Goal: Use online tool/utility: Utilize a website feature to perform a specific function

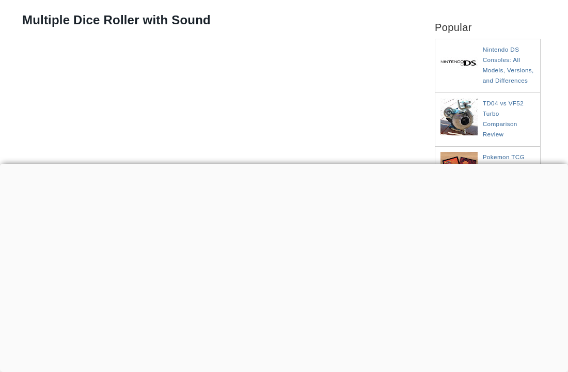
scroll to position [174, 0]
click at [285, 164] on div at bounding box center [284, 164] width 568 height 0
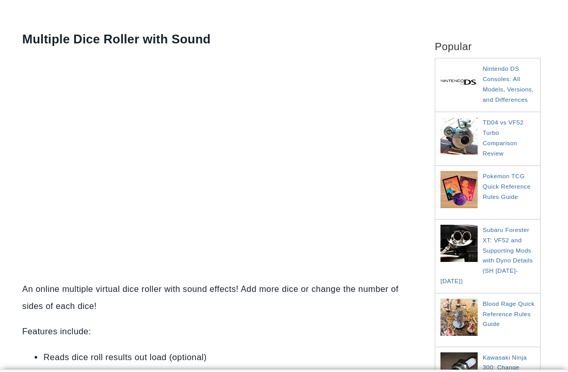
scroll to position [155, 0]
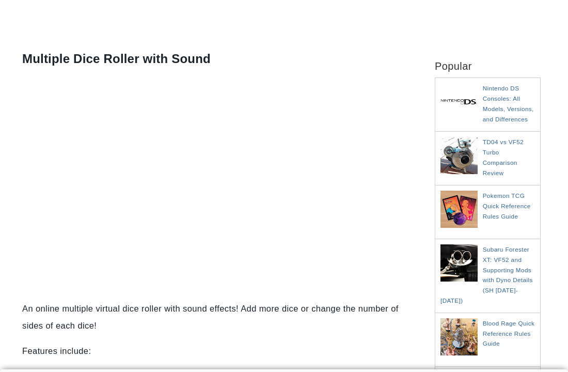
scroll to position [136, 0]
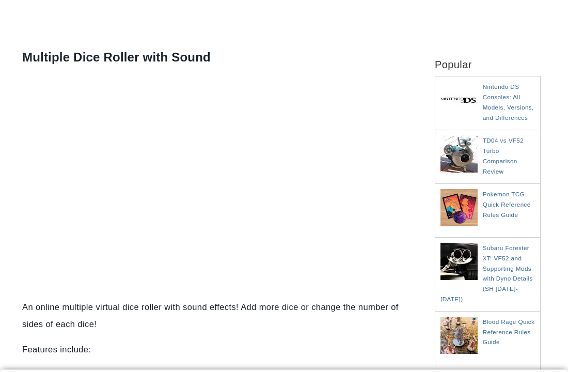
click at [132, 355] on p "Features include:" at bounding box center [219, 349] width 394 height 17
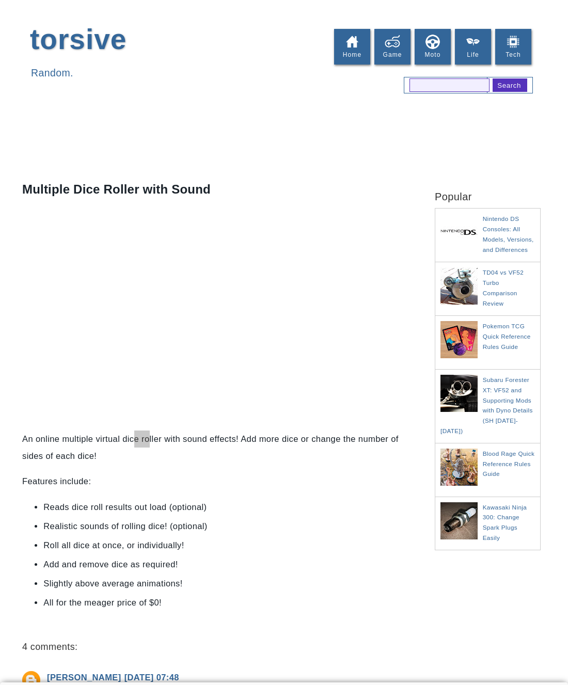
scroll to position [7, 0]
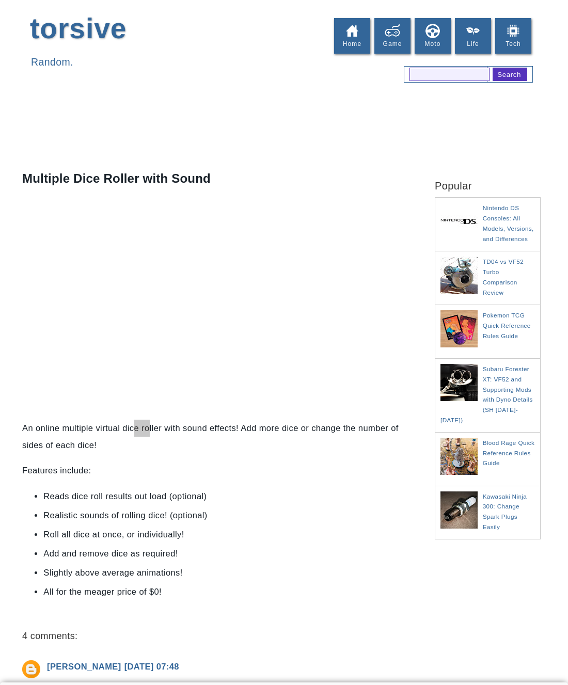
scroll to position [8, 0]
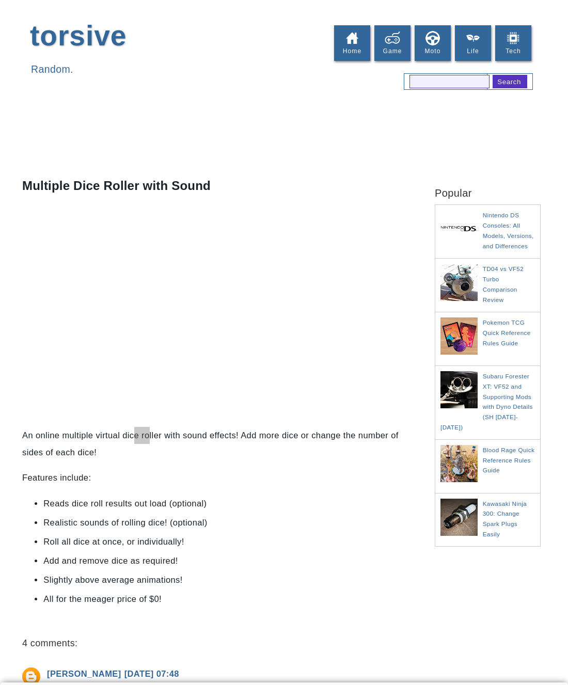
scroll to position [8, 0]
click at [435, 178] on h2 "Popular" at bounding box center [488, 184] width 106 height 27
click at [547, 676] on aside "Popular Nintendo DS Consoles: All Models, Versions, and Differences Nintendo's …" at bounding box center [487, 582] width 121 height 822
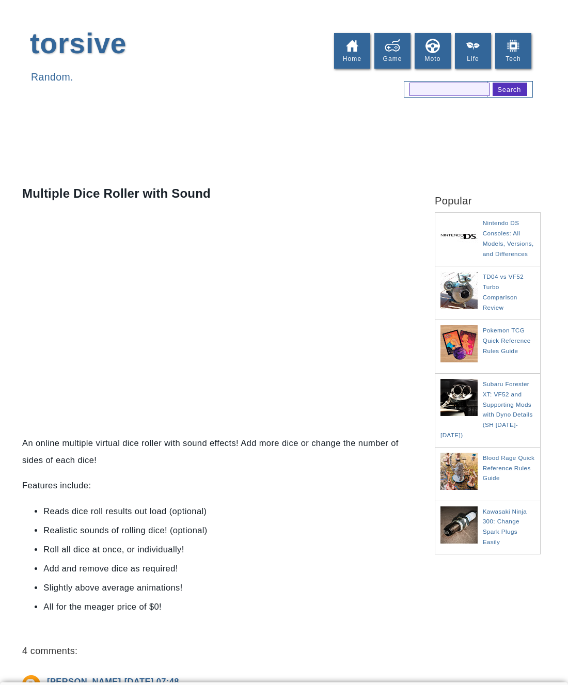
scroll to position [1, 0]
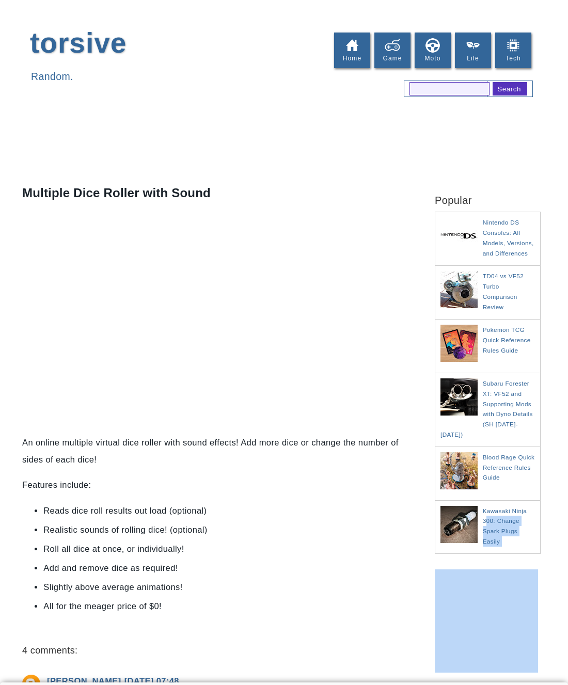
click at [545, 628] on aside "Popular Nintendo DS Consoles: All Models, Versions, and Differences Nintendo's …" at bounding box center [487, 590] width 121 height 822
click at [253, 75] on div "torsive Random. Link Bar Home Game Moto Life Tech Search This Blog Search" at bounding box center [284, 58] width 529 height 87
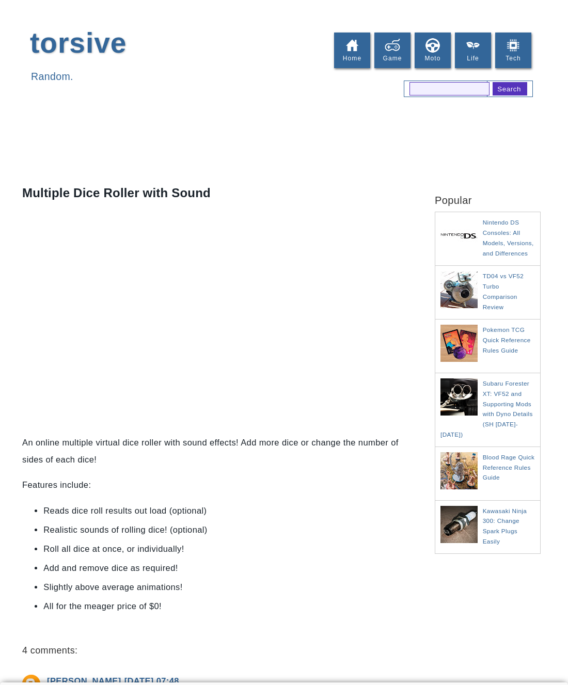
click at [558, 58] on div "torsive Random. Link Bar Home Game Moto Life Tech Search This Blog Search" at bounding box center [284, 58] width 568 height 87
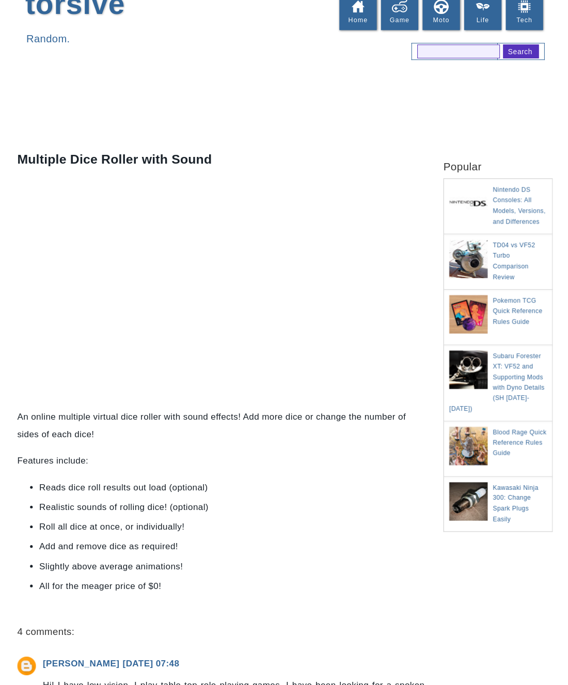
scroll to position [40, 0]
click at [104, 136] on div "Multiple Dice Roller with Sound An online multiple virtual dice roller with sou…" at bounding box center [219, 674] width 405 height 1078
click at [548, 120] on div at bounding box center [284, 102] width 568 height 49
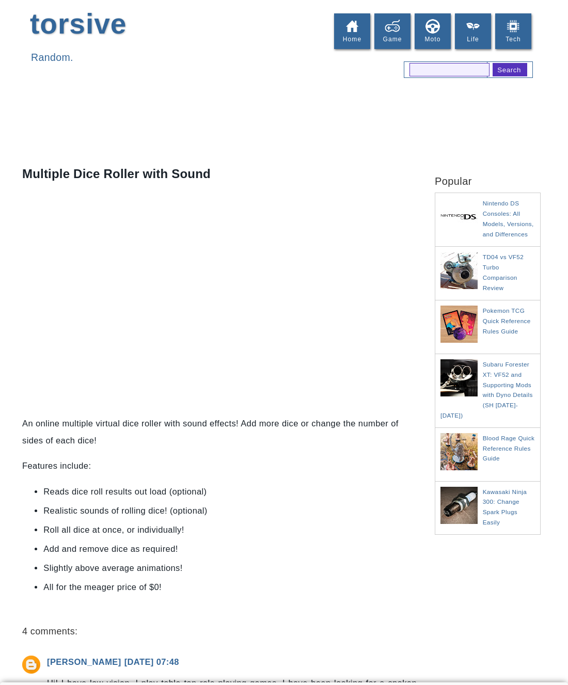
scroll to position [18, 0]
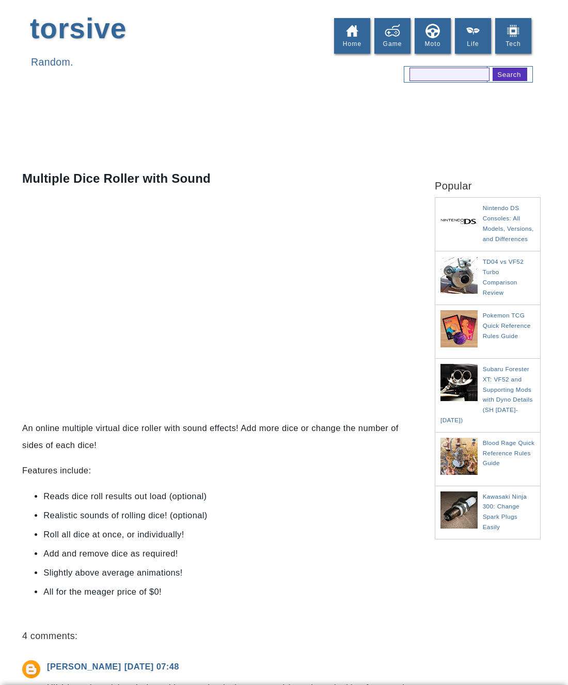
click at [139, 429] on p "An online multiple virtual dice roller with sound effects! Add more dice or cha…" at bounding box center [219, 434] width 394 height 34
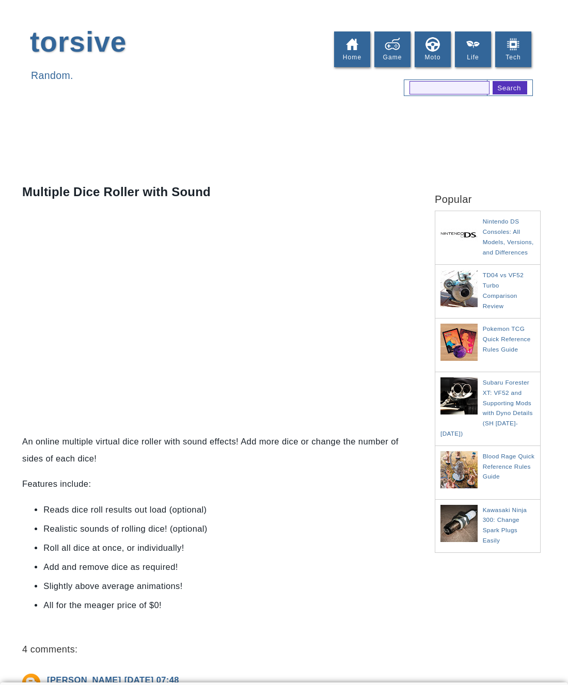
scroll to position [1, 0]
click at [241, 609] on li "All for the meager price of $0!" at bounding box center [219, 605] width 352 height 17
click at [337, 680] on div "[PERSON_NAME] [DATE] 07:48" at bounding box center [232, 680] width 370 height 17
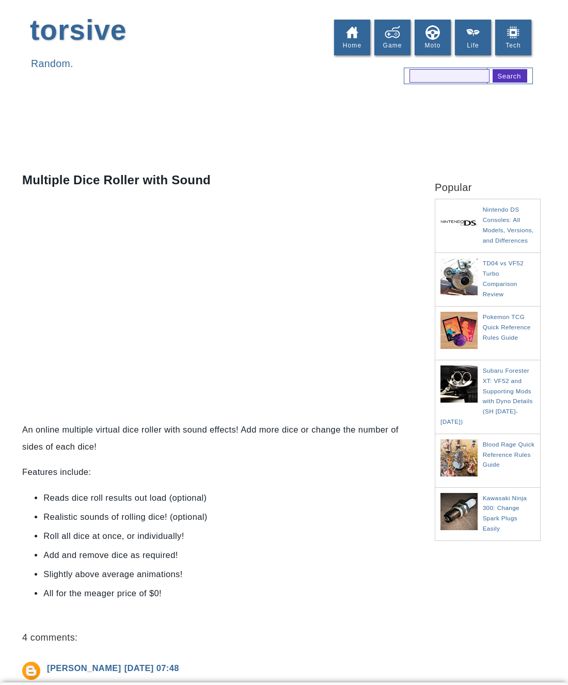
scroll to position [14, 0]
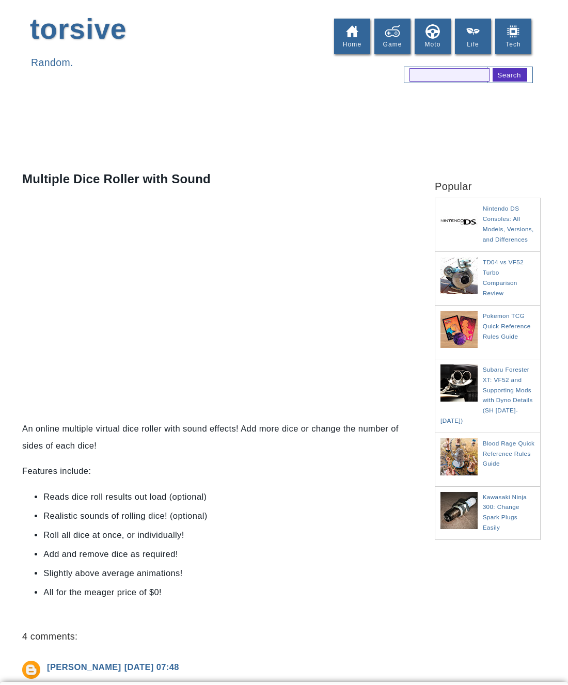
click at [544, 250] on aside "Popular Nintendo DS Consoles: All Models, Versions, and Differences Nintendo's …" at bounding box center [487, 576] width 121 height 822
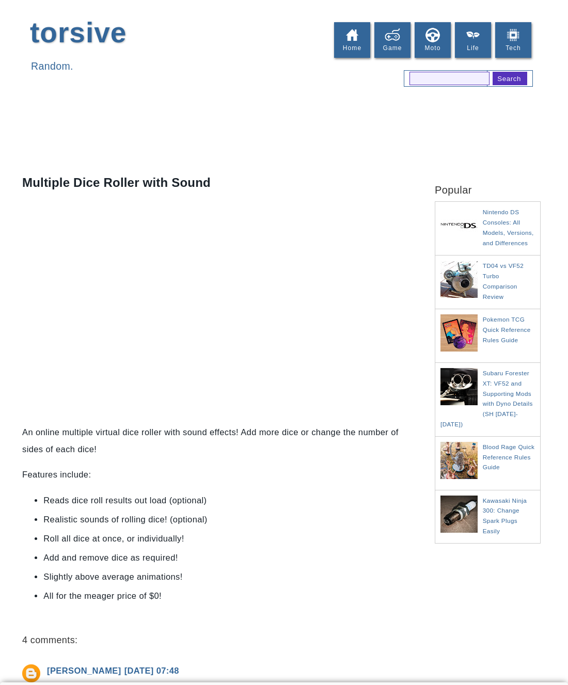
scroll to position [0, 0]
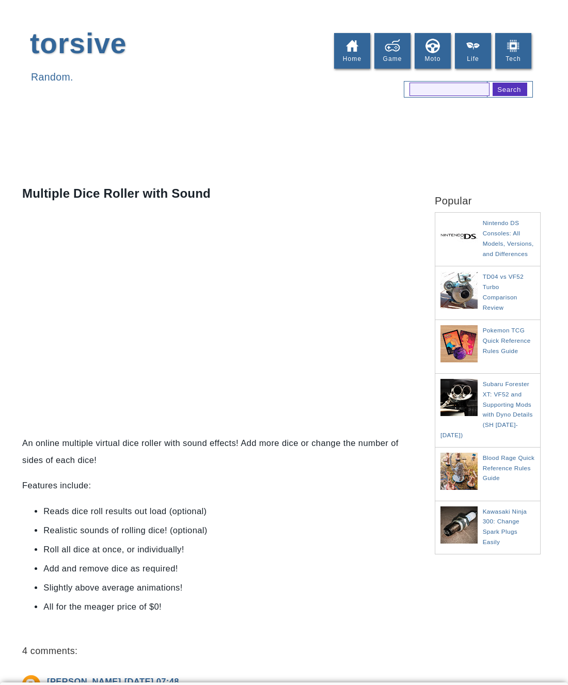
click at [538, 650] on div at bounding box center [488, 623] width 106 height 106
